Goal: Information Seeking & Learning: Learn about a topic

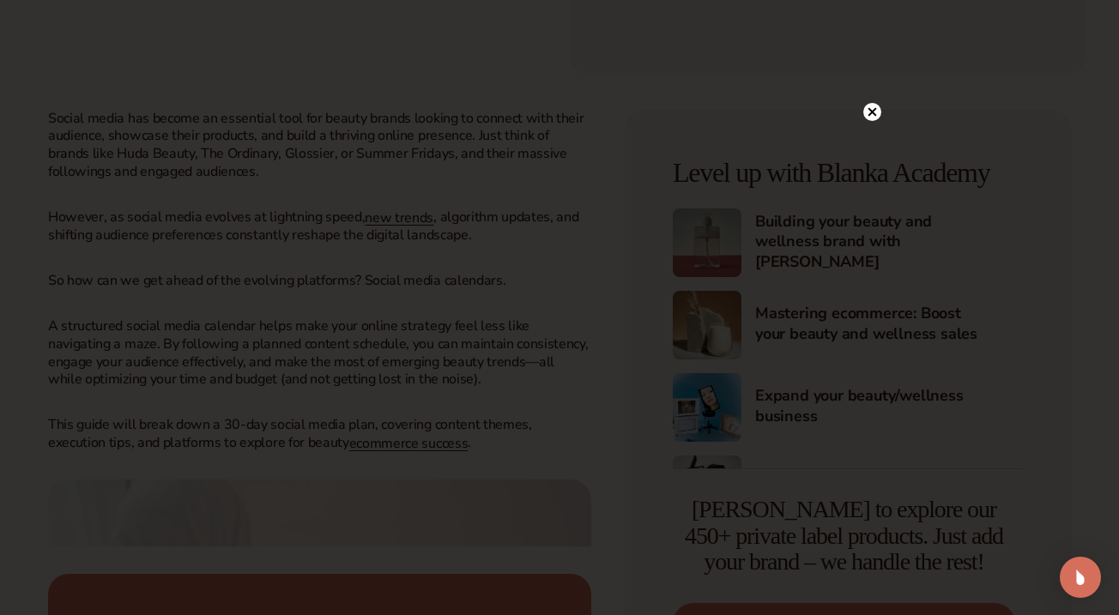
scroll to position [780, 0]
click at [875, 113] on circle at bounding box center [872, 112] width 18 height 18
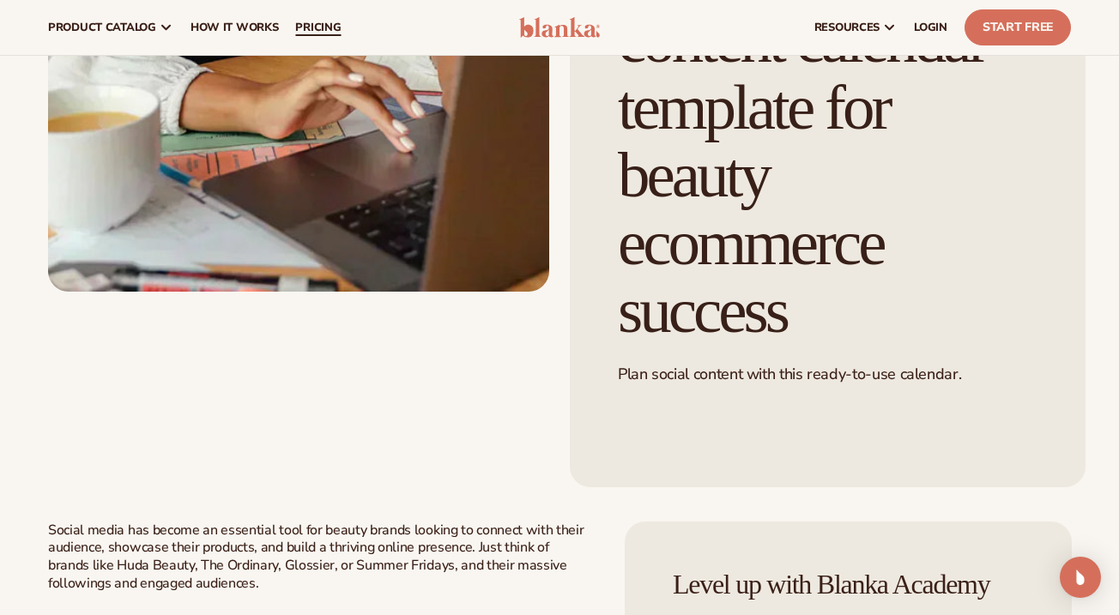
scroll to position [342, 0]
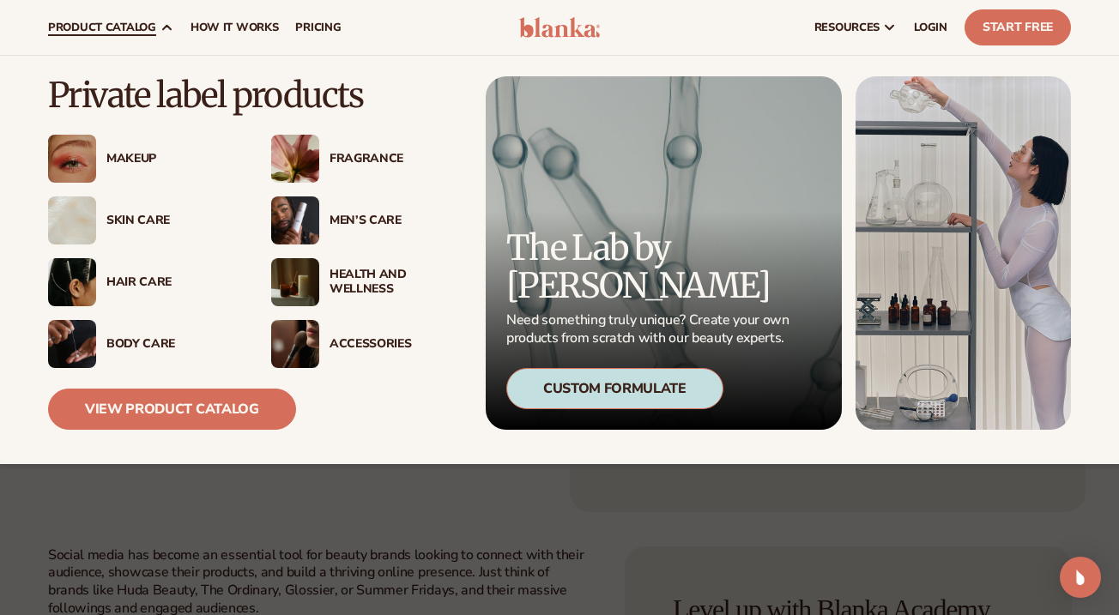
click at [136, 164] on div "Makeup" at bounding box center [171, 159] width 130 height 15
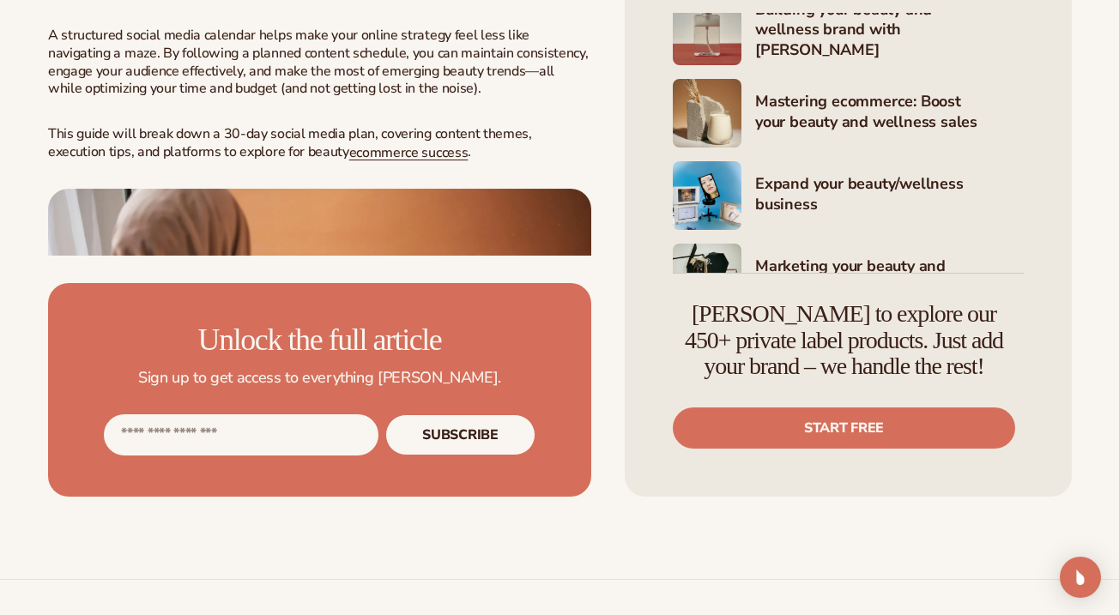
scroll to position [1079, 0]
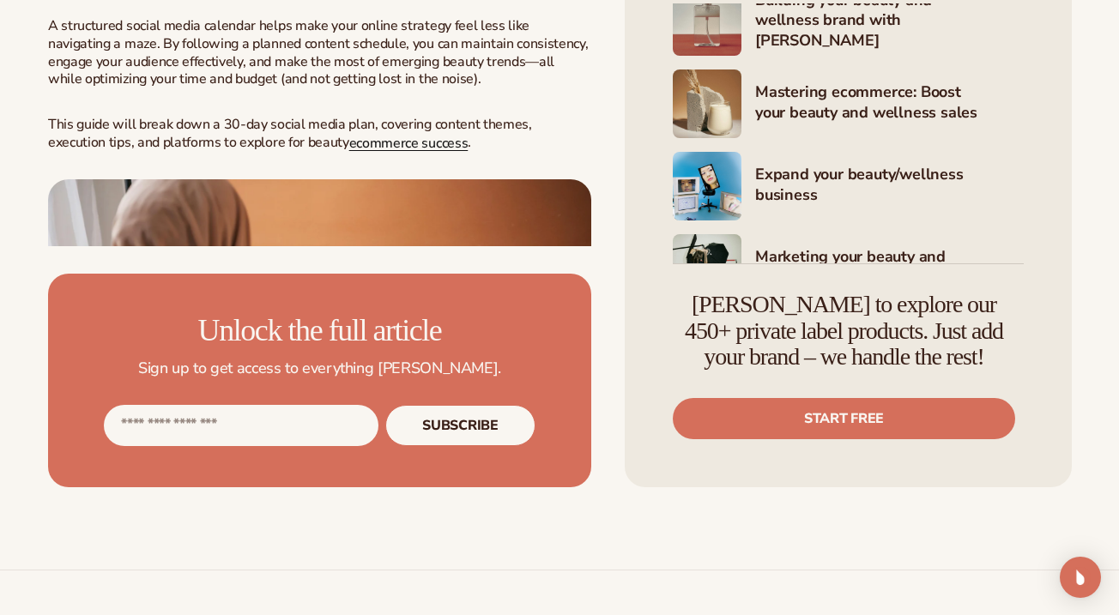
click at [349, 153] on span "ecommerce success" at bounding box center [408, 143] width 119 height 19
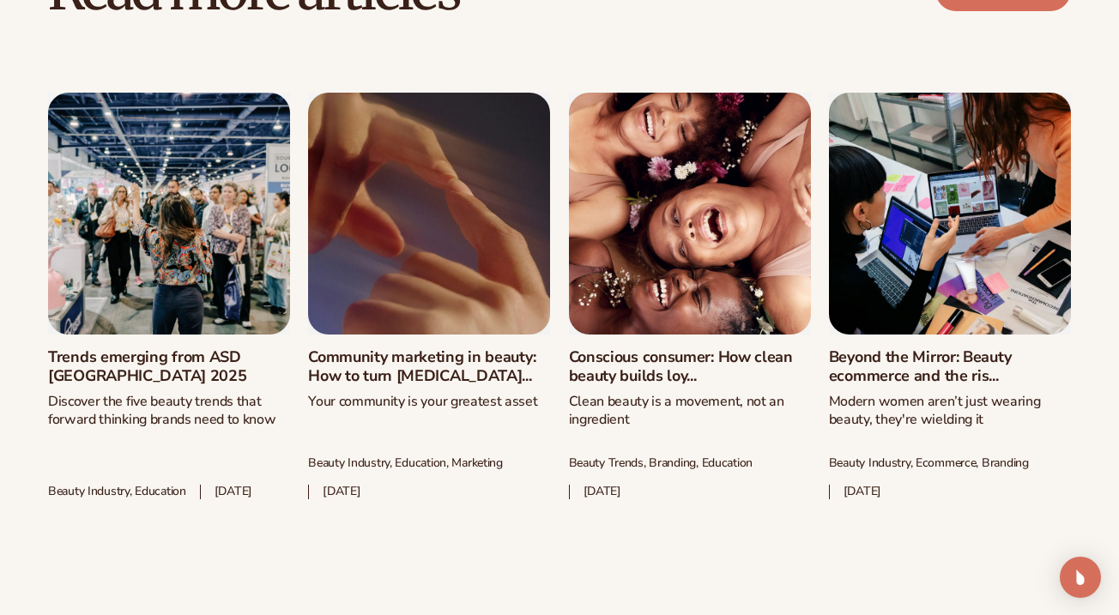
scroll to position [6164, 0]
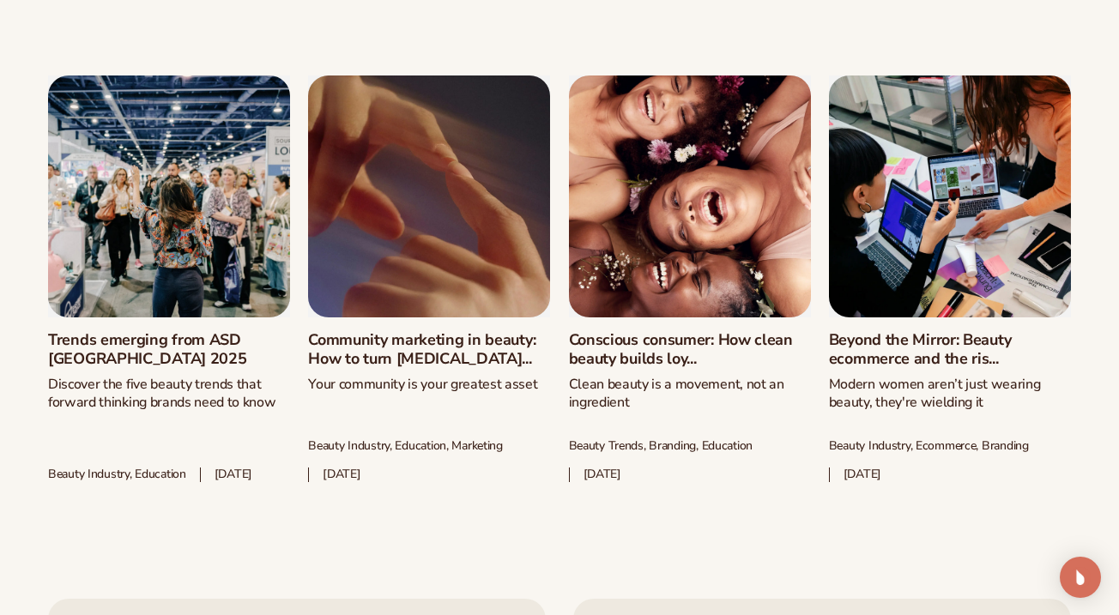
scroll to position [6177, 0]
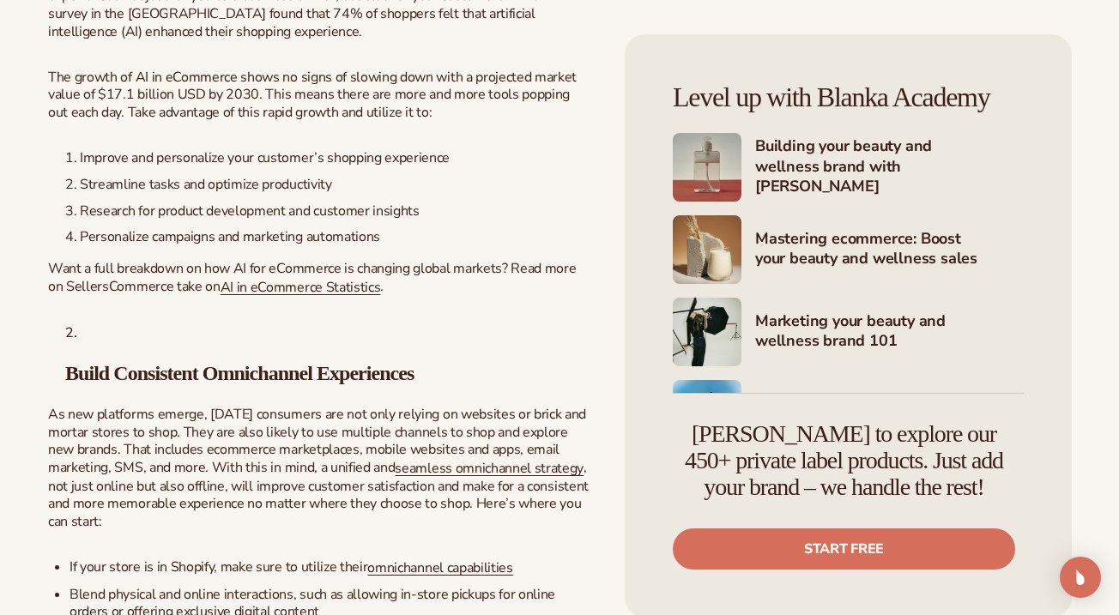
scroll to position [1427, 0]
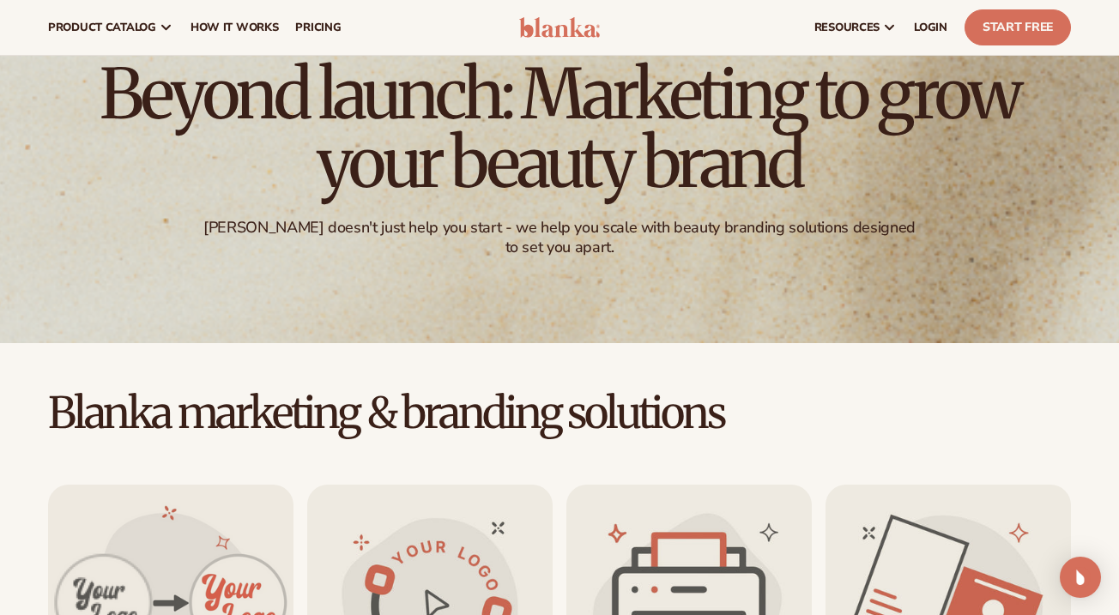
scroll to position [29, 0]
